Goal: Navigation & Orientation: Find specific page/section

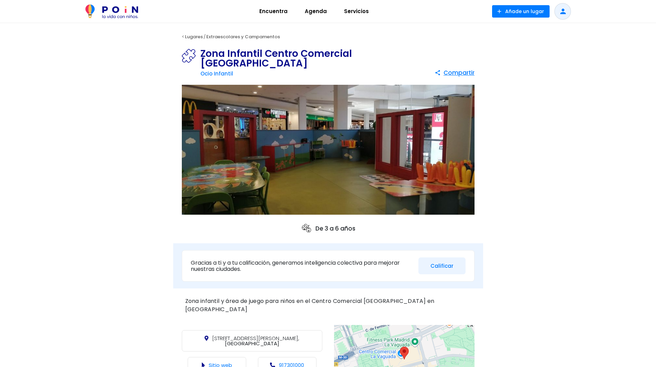
click at [112, 12] on img at bounding box center [111, 11] width 53 height 14
